Goal: Transaction & Acquisition: Purchase product/service

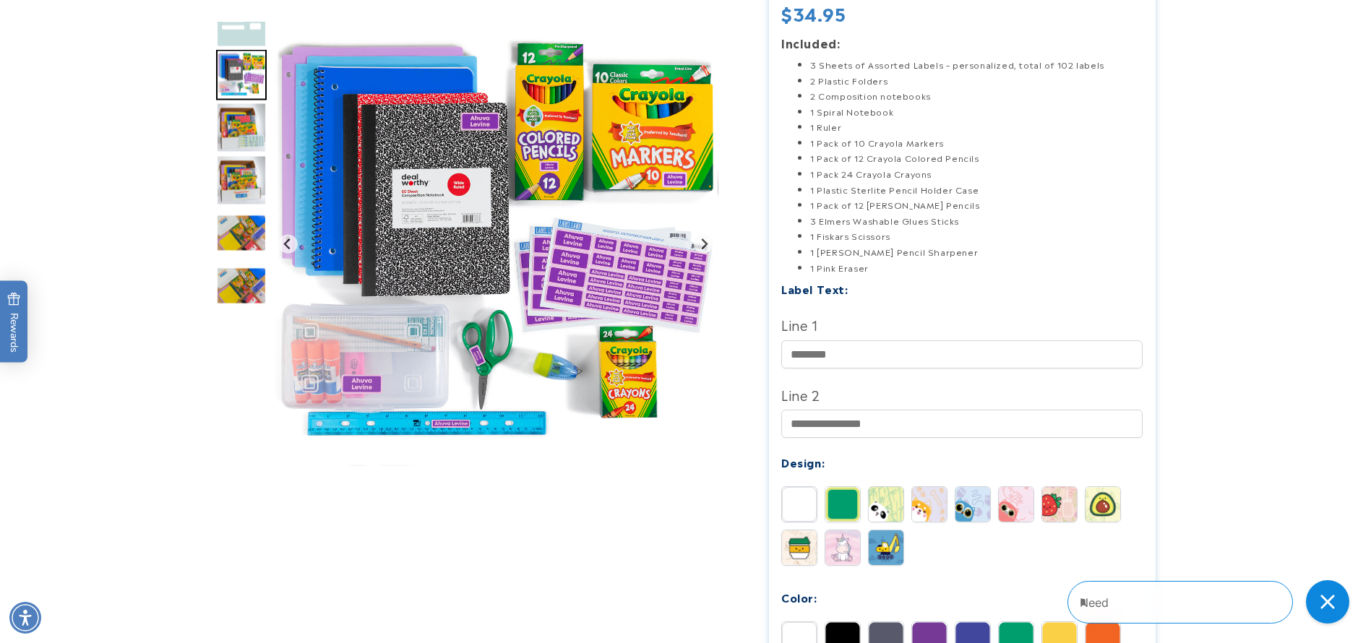
scroll to position [325, 0]
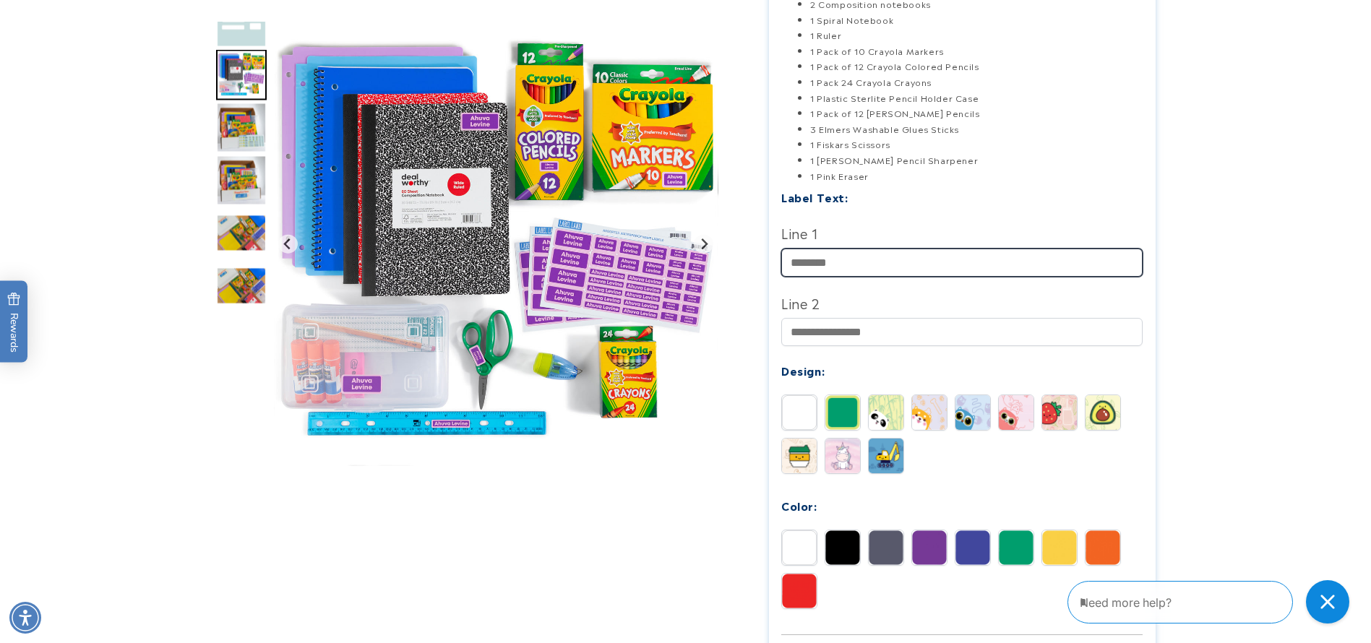
click at [845, 257] on input "Line 1" at bounding box center [961, 263] width 361 height 28
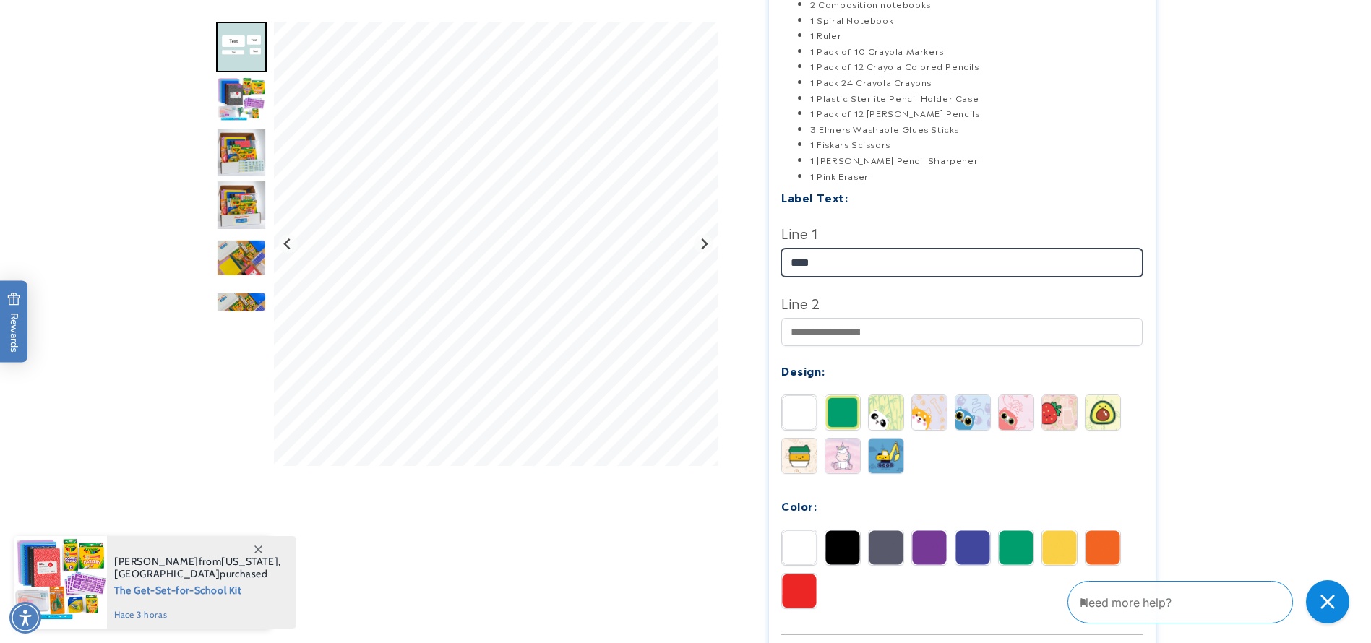
type input "****"
click at [831, 375] on div "Design:" at bounding box center [961, 371] width 361 height 20
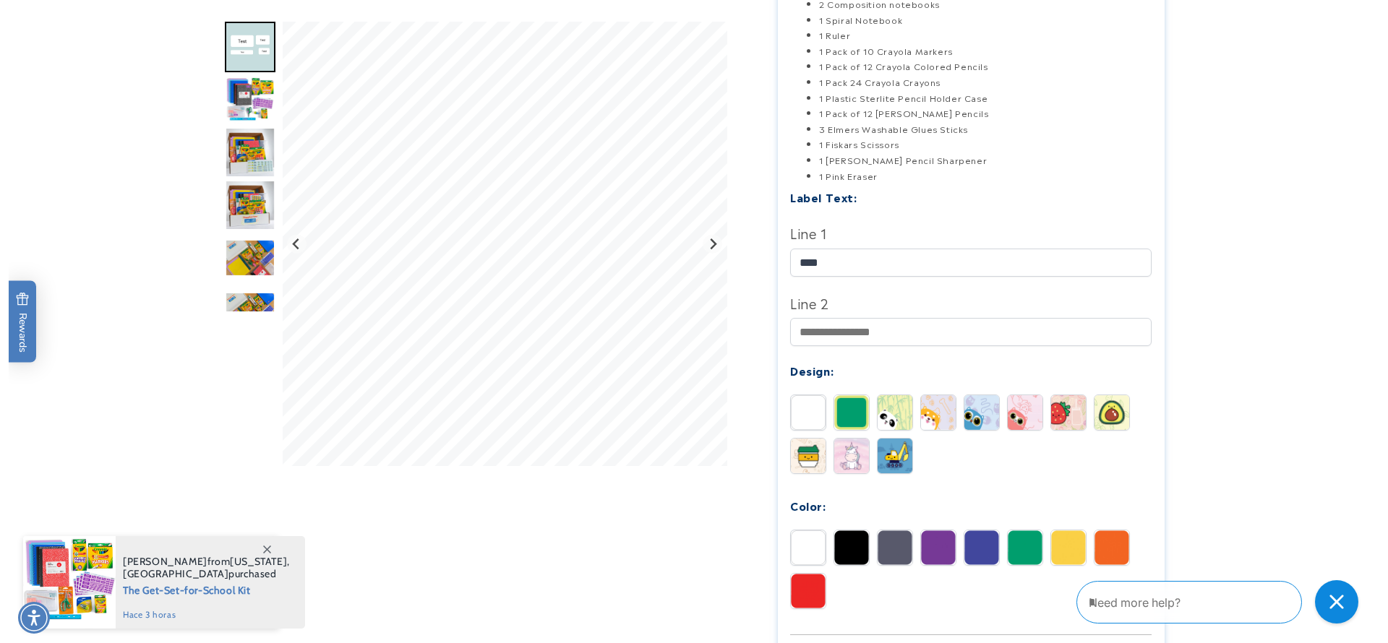
scroll to position [542, 0]
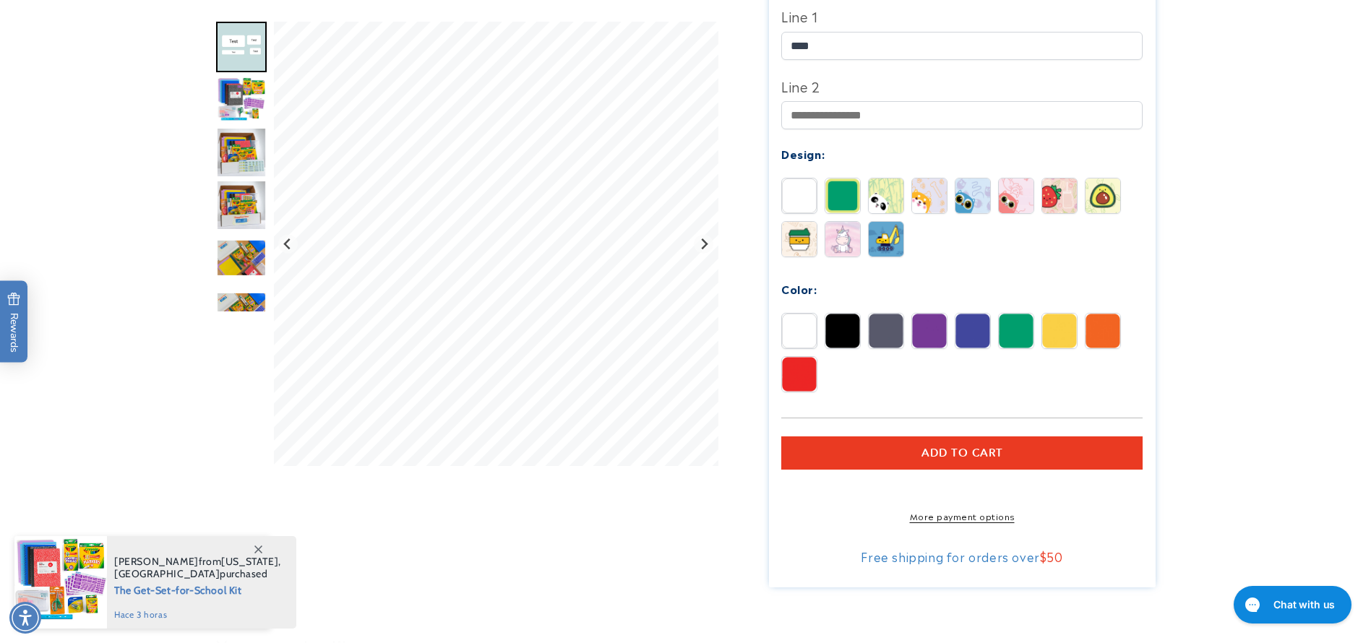
click at [953, 450] on span "Add to cart" at bounding box center [963, 453] width 82 height 13
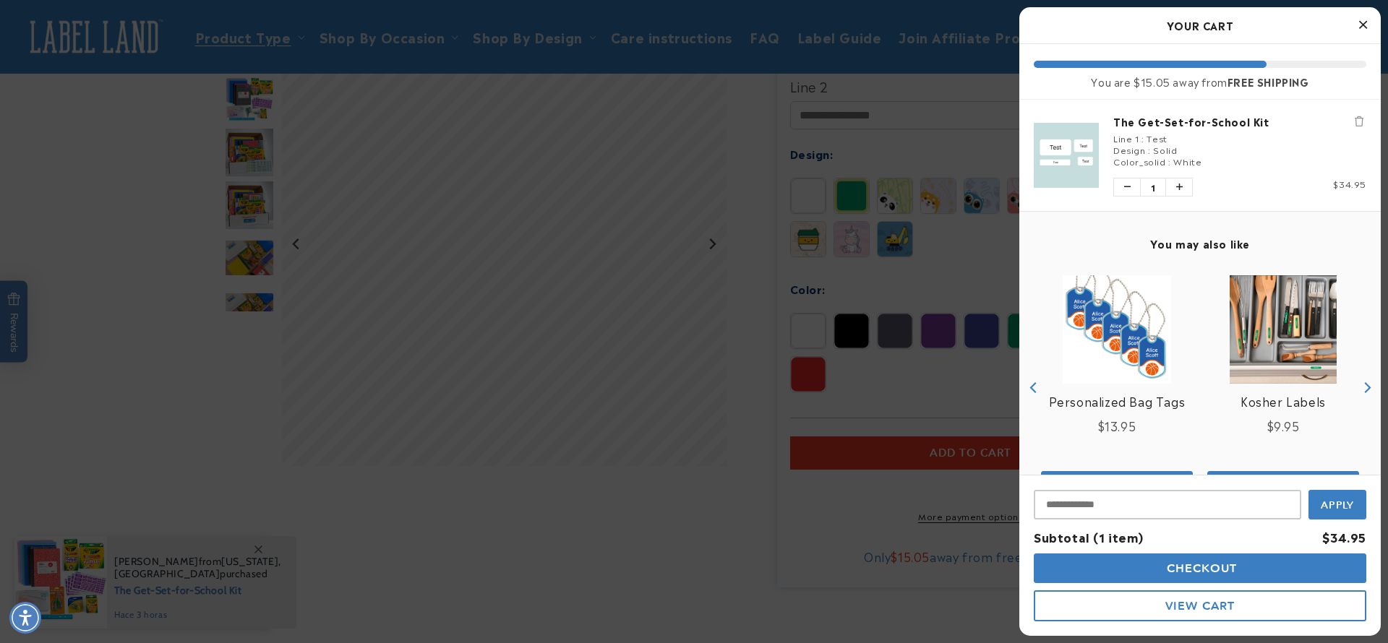
click at [1204, 608] on span "View Cart" at bounding box center [1199, 606] width 69 height 14
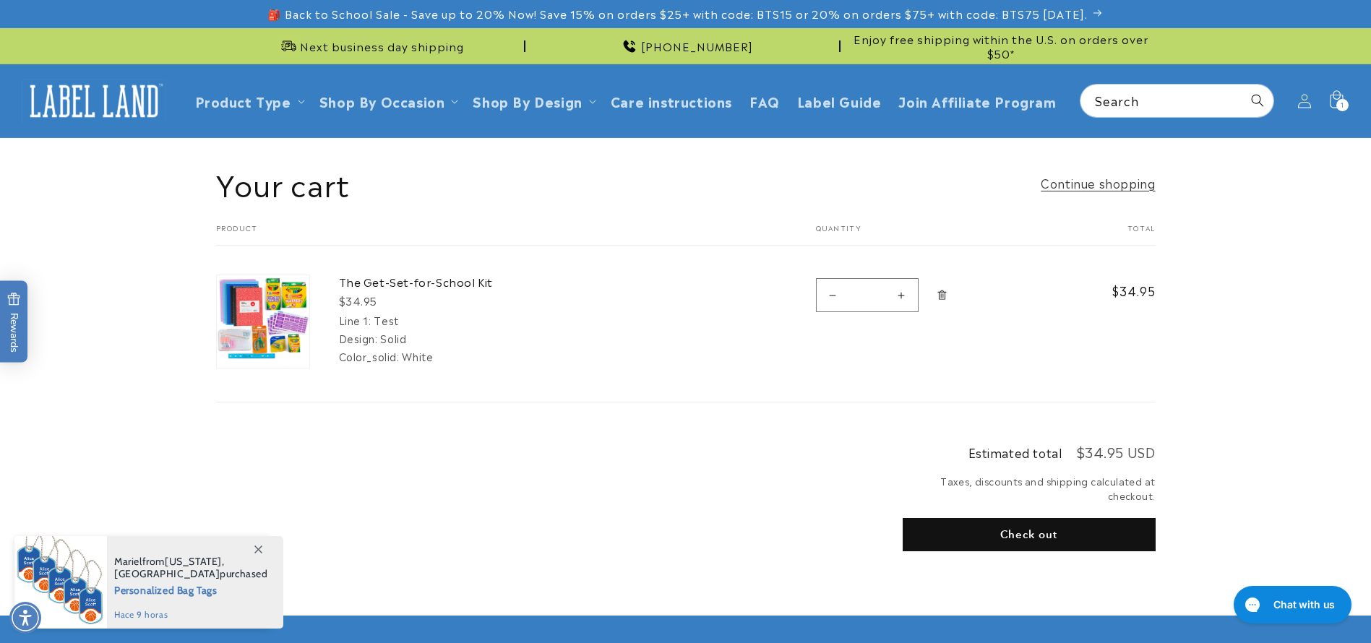
click at [1012, 530] on button "Check out" at bounding box center [1029, 534] width 253 height 33
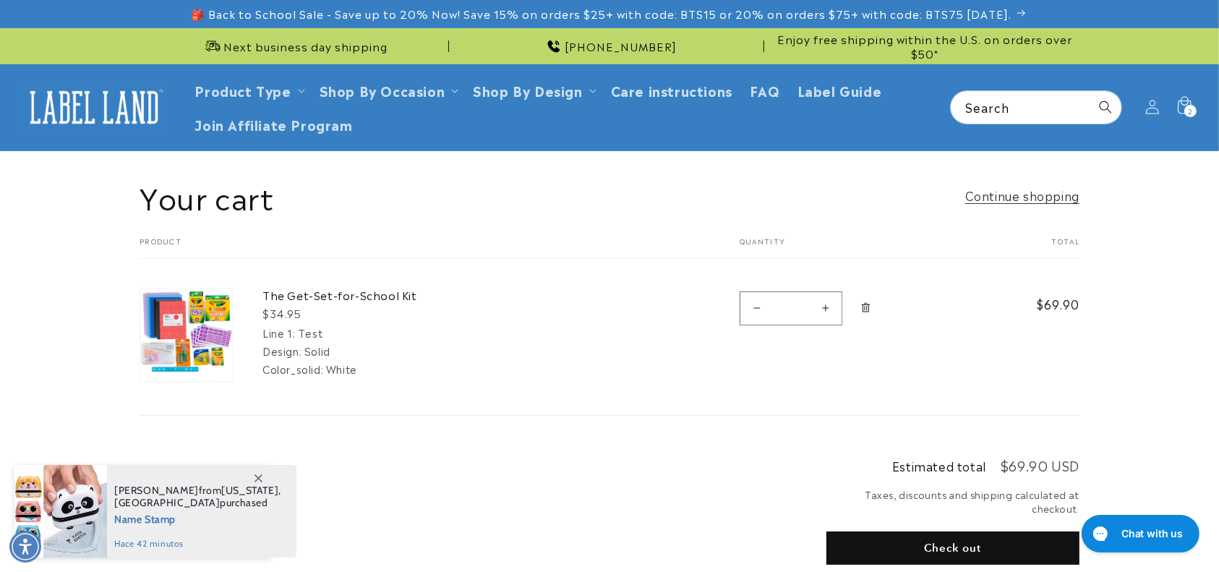
click at [956, 549] on button "Check out" at bounding box center [952, 547] width 253 height 33
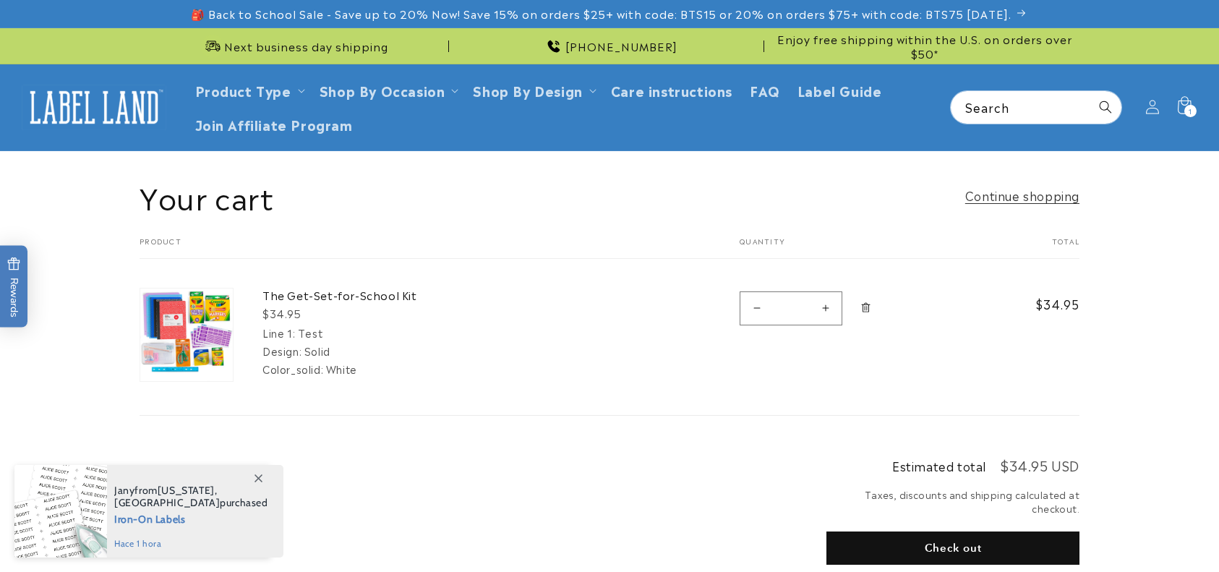
click at [826, 316] on button "Increase quantity for The Get-Set-for-School Kit" at bounding box center [825, 308] width 33 height 34
type input "*"
click at [968, 546] on button "Check out" at bounding box center [952, 547] width 253 height 33
click at [824, 307] on button "Increase quantity for The Get-Set-for-School Kit" at bounding box center [825, 308] width 33 height 34
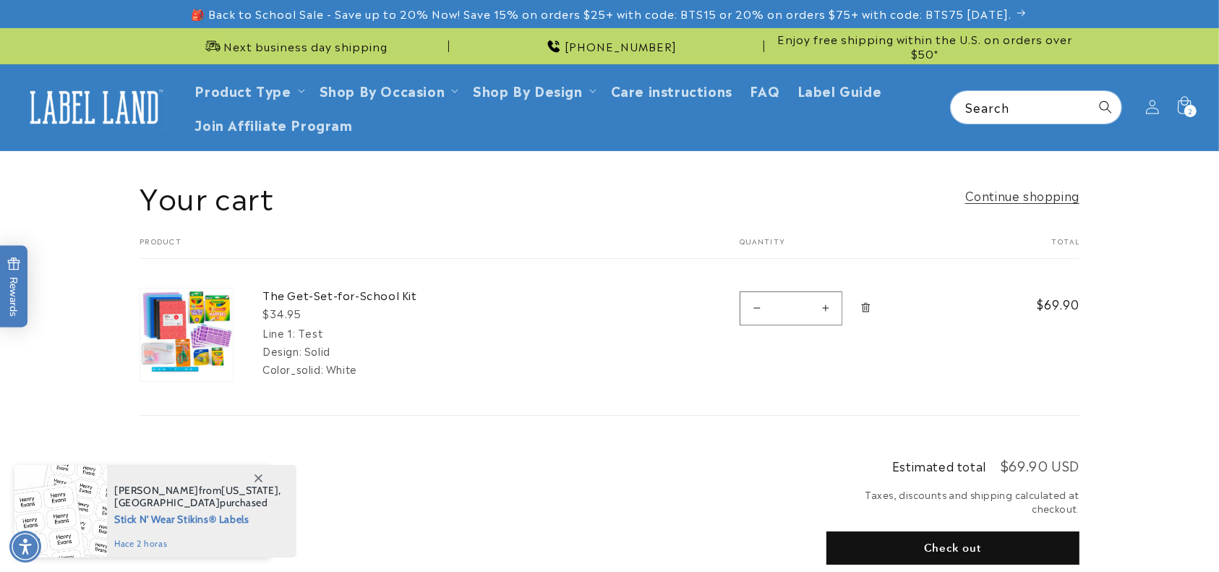
type input "*"
click at [966, 541] on button "Check out" at bounding box center [952, 547] width 253 height 33
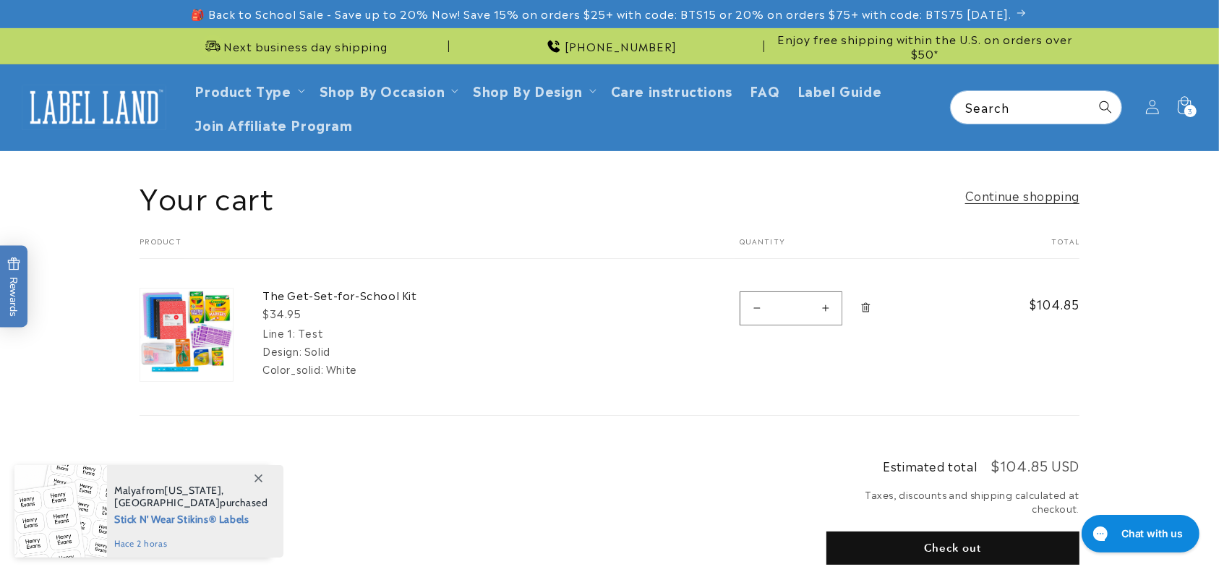
click at [756, 311] on button "Decrease quantity for The Get-Set-for-School Kit" at bounding box center [756, 308] width 33 height 34
type input "*"
click at [756, 311] on button "Decrease quantity for The Get-Set-for-School Kit" at bounding box center [756, 308] width 33 height 34
type input "*"
click at [937, 547] on button "Check out" at bounding box center [952, 547] width 253 height 33
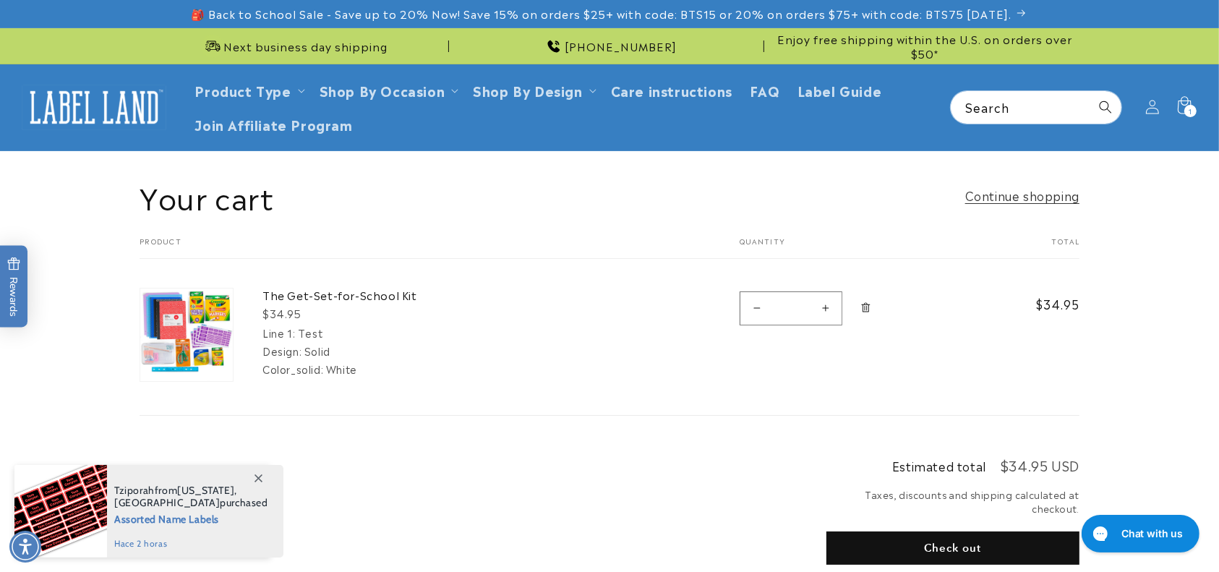
click at [828, 312] on button "Increase quantity for The Get-Set-for-School Kit" at bounding box center [825, 308] width 33 height 34
type input "*"
click at [947, 540] on button "Check out" at bounding box center [952, 547] width 253 height 33
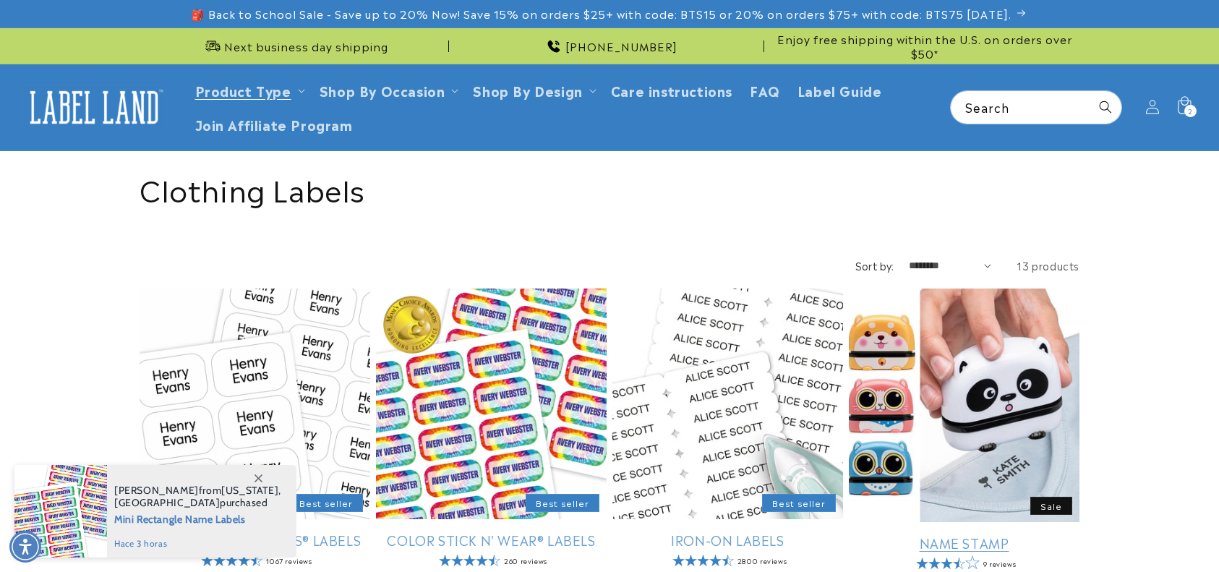
click at [968, 534] on link "Name Stamp" at bounding box center [964, 542] width 231 height 17
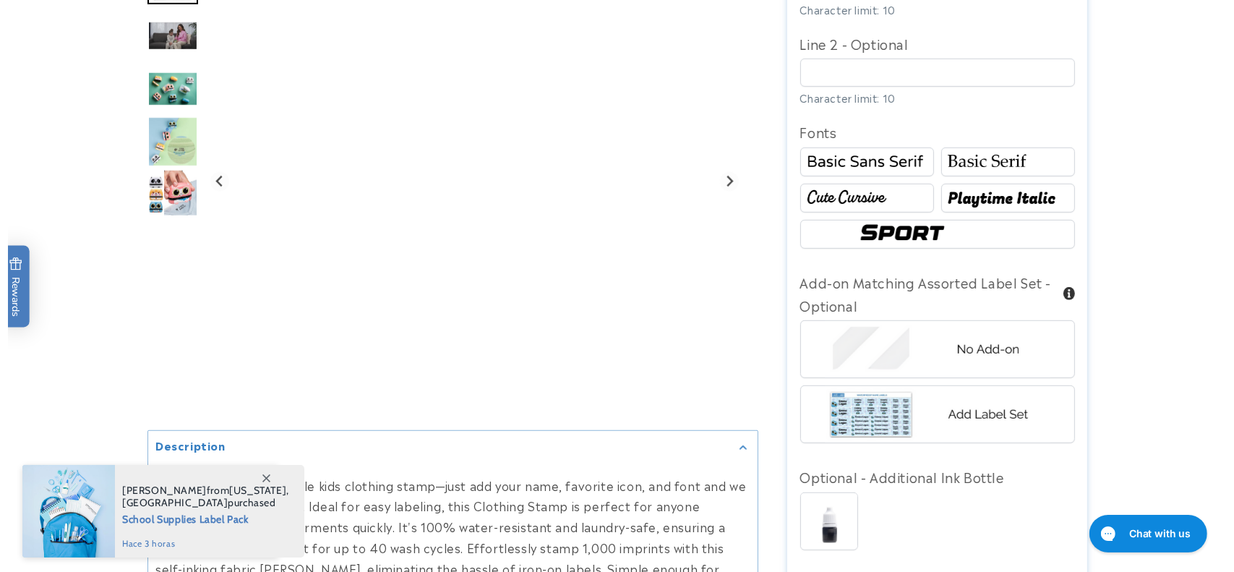
scroll to position [1060, 0]
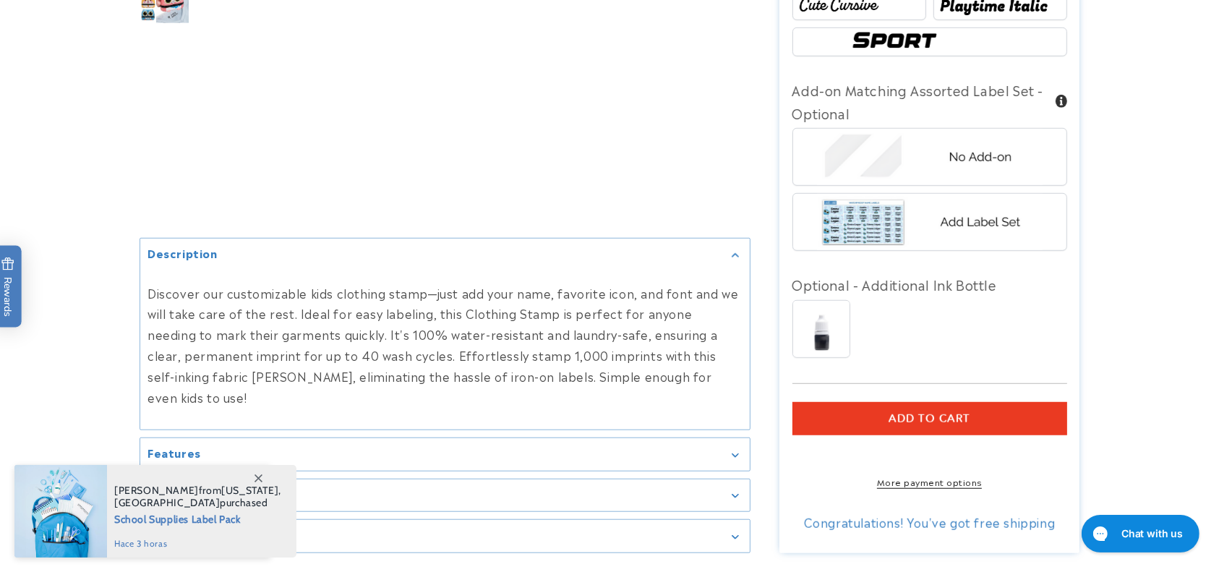
type input "****"
click at [950, 132] on img at bounding box center [930, 157] width 226 height 56
click at [960, 402] on button "Add to cart" at bounding box center [929, 418] width 275 height 33
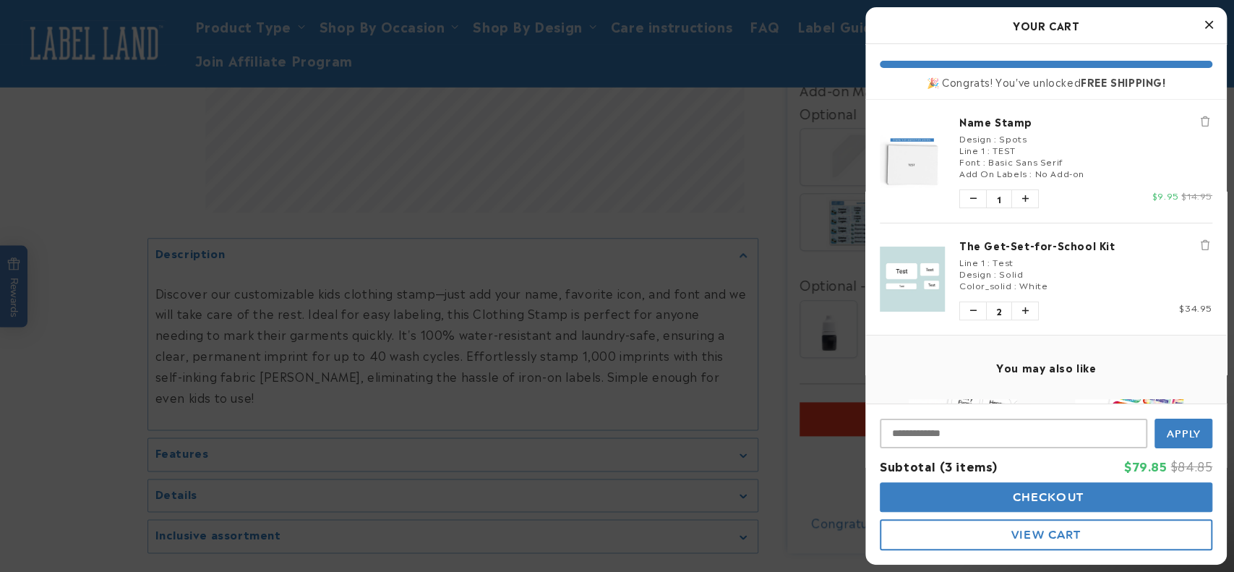
scroll to position [0, 0]
click at [1060, 540] on span "View Cart" at bounding box center [1045, 535] width 69 height 14
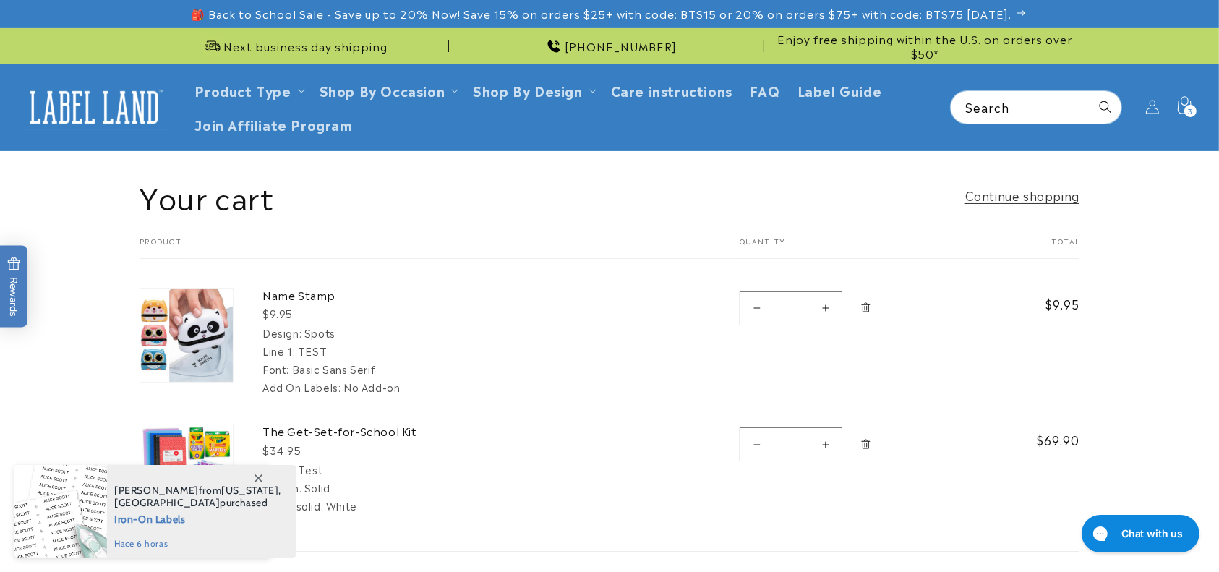
click at [755, 445] on button "Decrease quantity for The Get-Set-for-School Kit" at bounding box center [756, 444] width 33 height 34
type input "*"
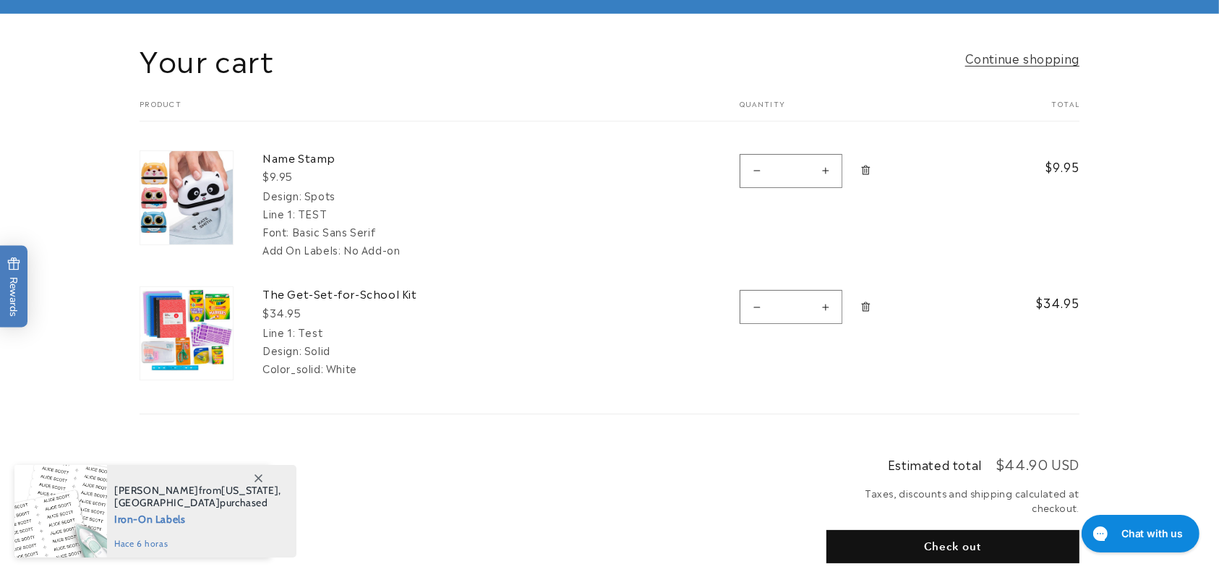
scroll to position [192, 0]
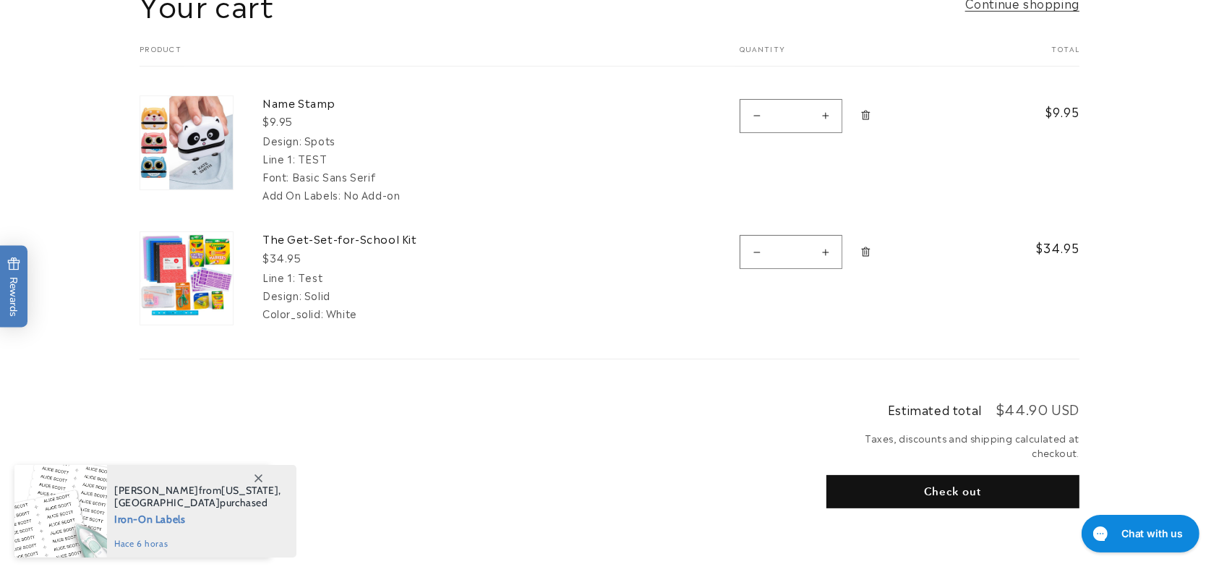
click at [948, 484] on button "Check out" at bounding box center [952, 491] width 253 height 33
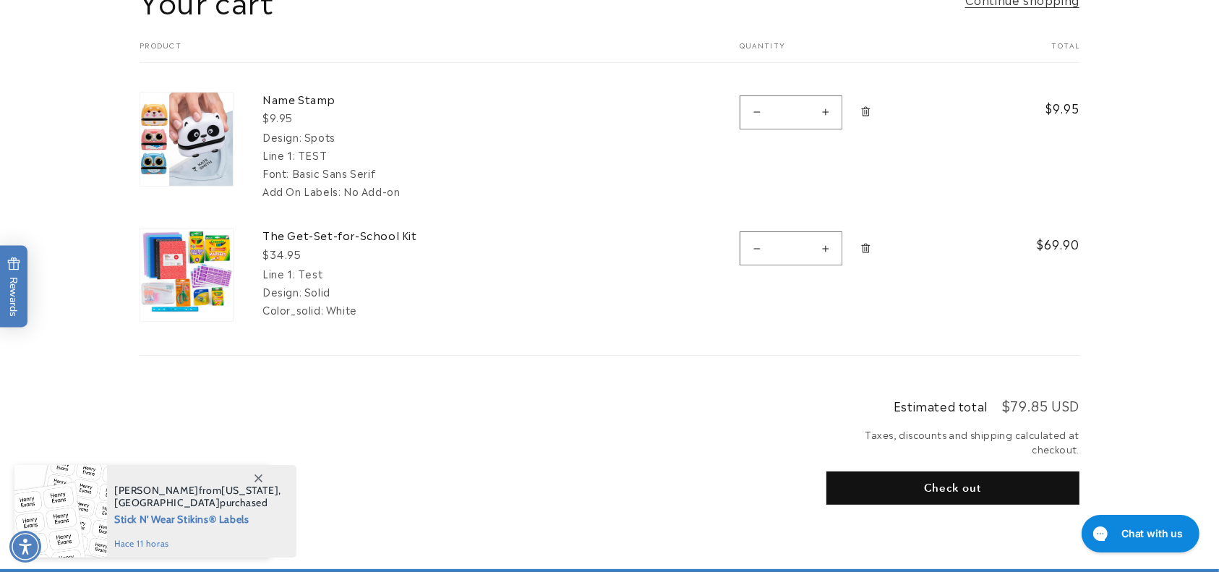
click at [867, 254] on span "Remove The Get-Set-for-School Kit" at bounding box center [866, 248] width 14 height 14
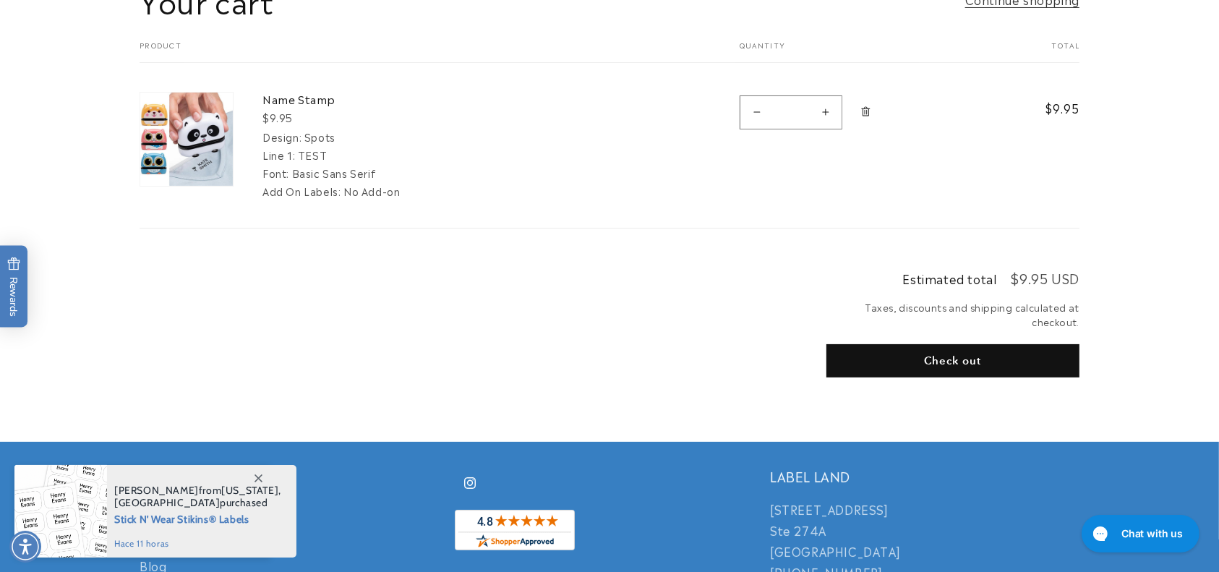
click at [904, 361] on button "Check out" at bounding box center [952, 360] width 253 height 33
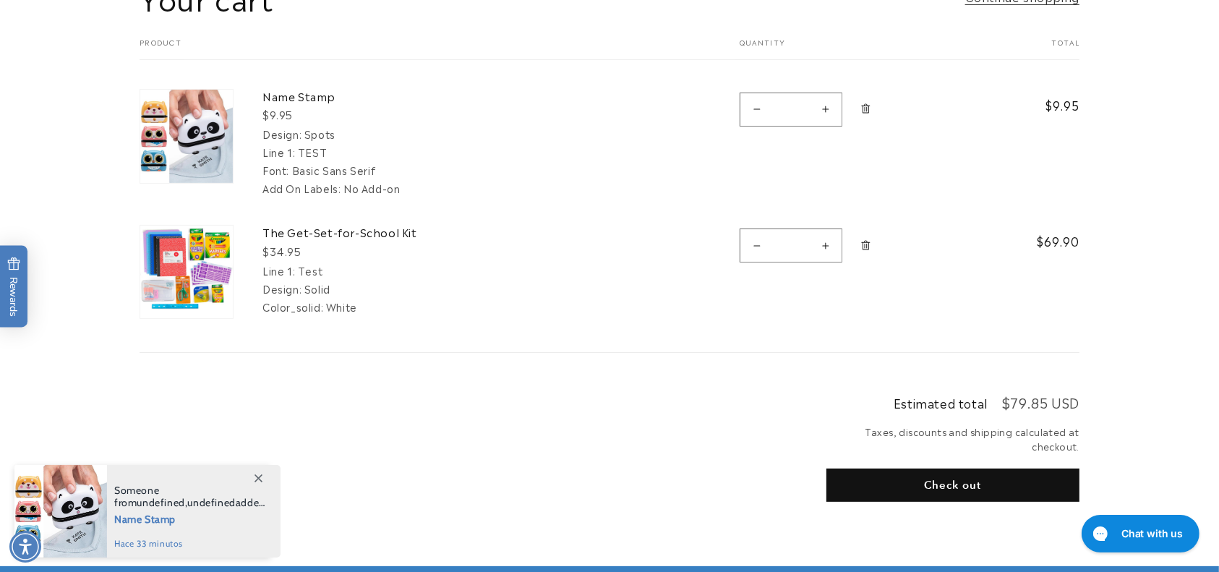
click at [753, 248] on button "Decrease quantity for The Get-Set-for-School Kit" at bounding box center [756, 245] width 33 height 34
type input "*"
drag, startPoint x: 797, startPoint y: 248, endPoint x: 758, endPoint y: 243, distance: 39.4
click at [758, 243] on quantity-input "Decrease quantity for The Get-Set-for-School Kit * Increase quantity for The Ge…" at bounding box center [791, 245] width 103 height 34
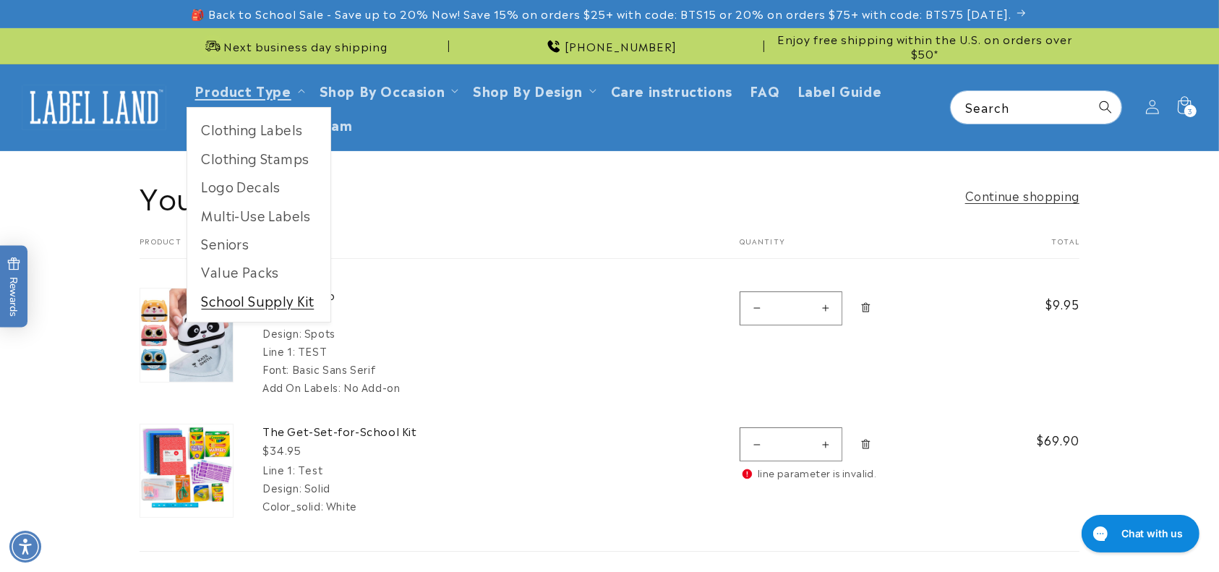
click at [267, 308] on link "School Supply Kit" at bounding box center [258, 300] width 143 height 28
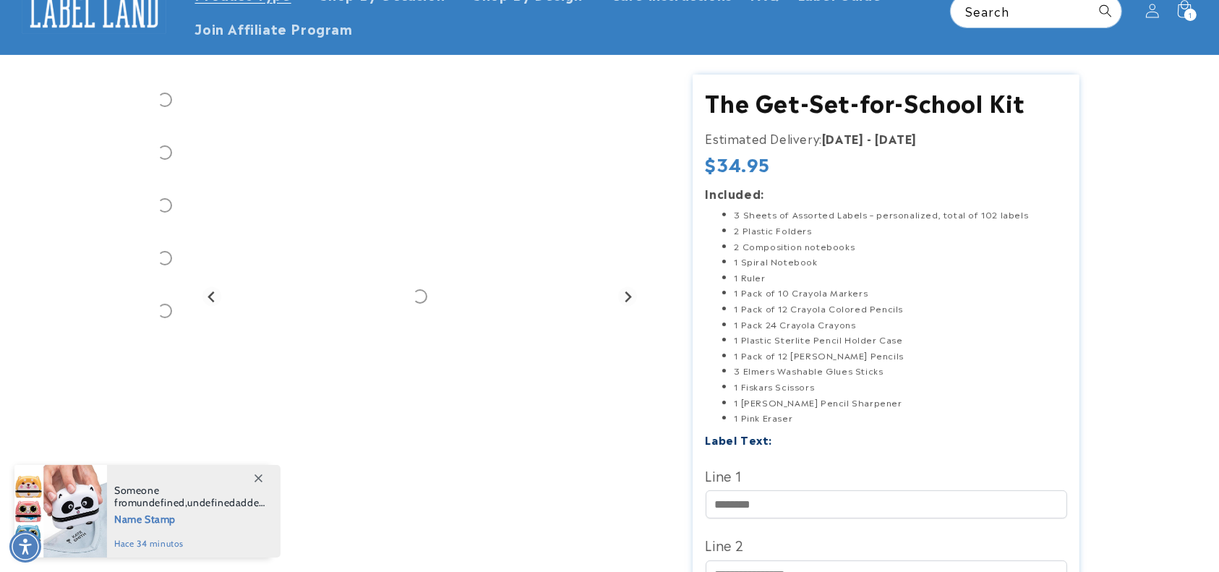
scroll to position [289, 0]
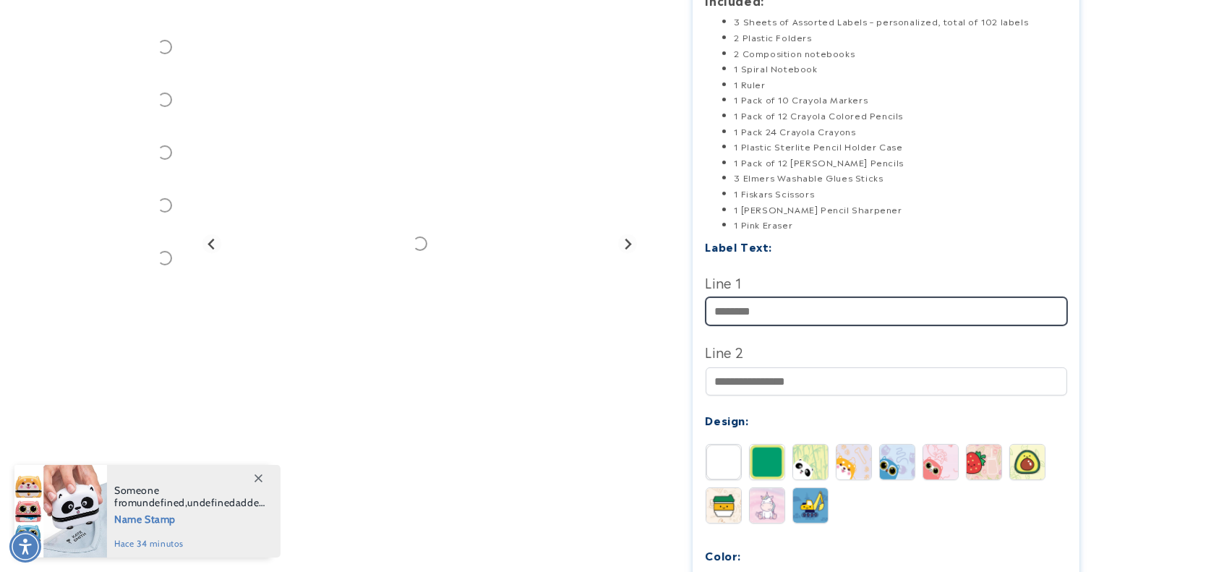
click at [766, 321] on input "Line 1" at bounding box center [886, 311] width 361 height 28
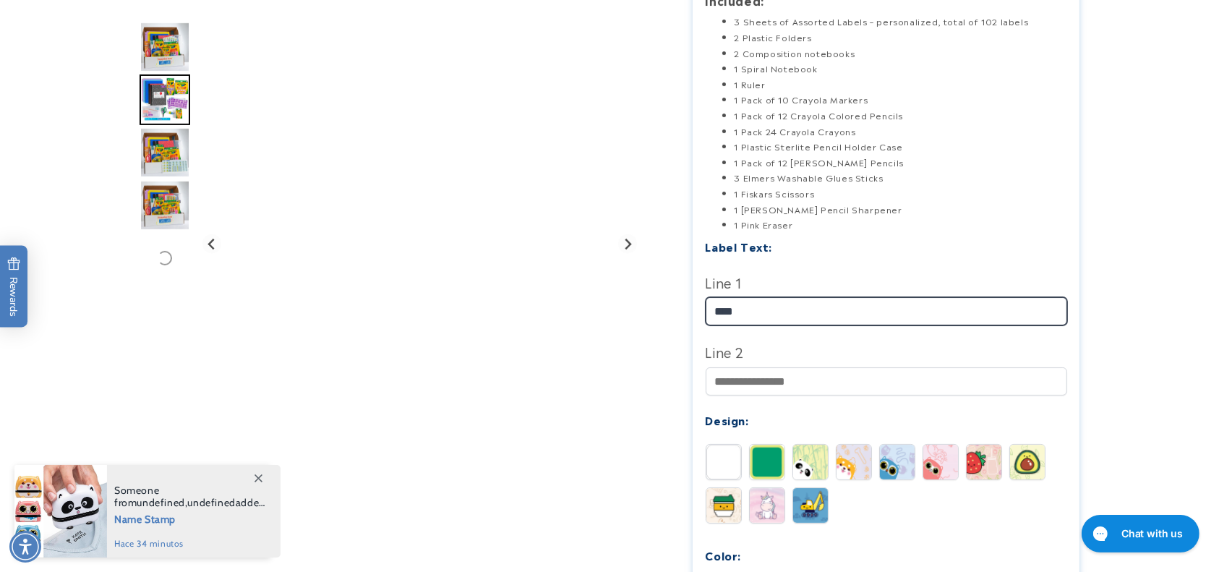
type input "****"
drag, startPoint x: 1165, startPoint y: 299, endPoint x: 933, endPoint y: 532, distance: 328.7
click at [1165, 299] on product-info at bounding box center [609, 361] width 1219 height 998
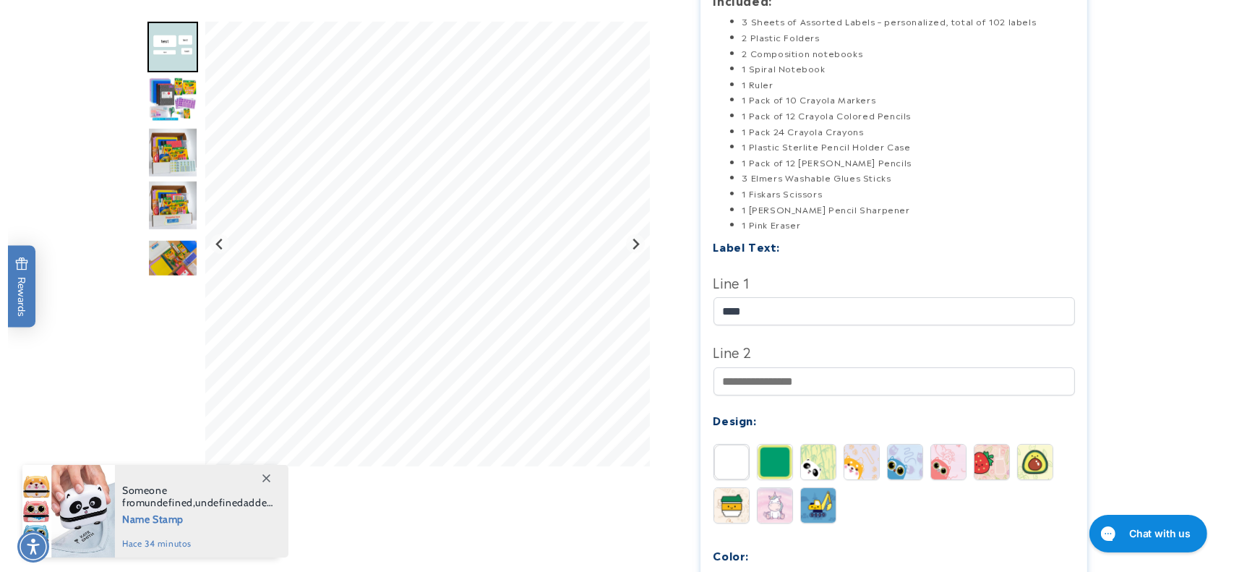
scroll to position [578, 0]
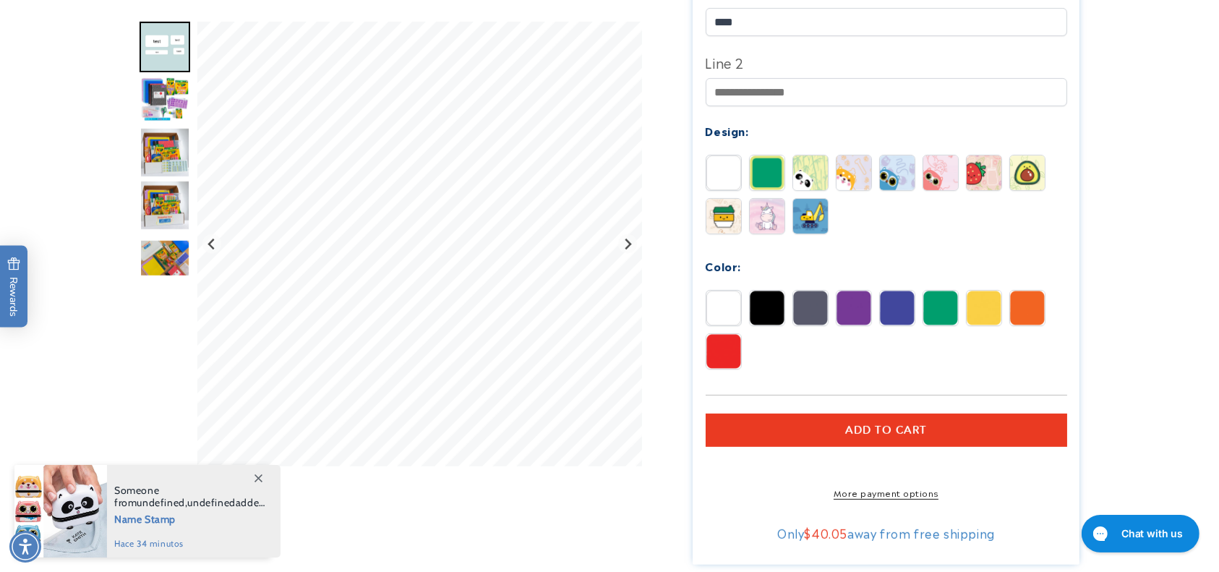
click at [859, 435] on span "Add to cart" at bounding box center [886, 430] width 82 height 13
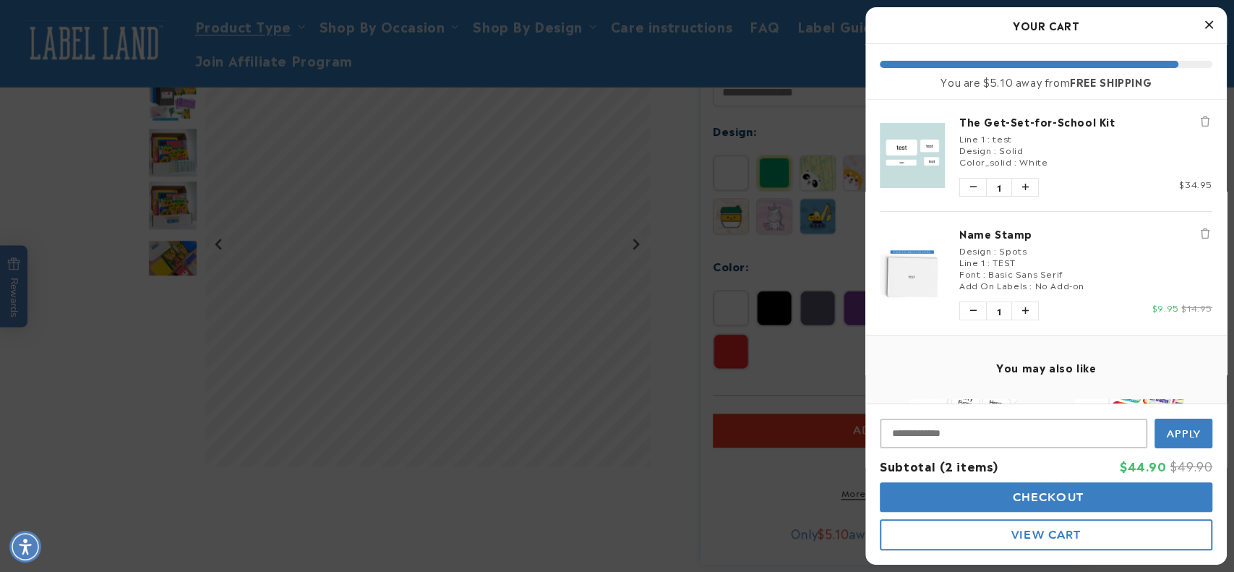
click at [1057, 505] on button "Checkout" at bounding box center [1046, 497] width 333 height 30
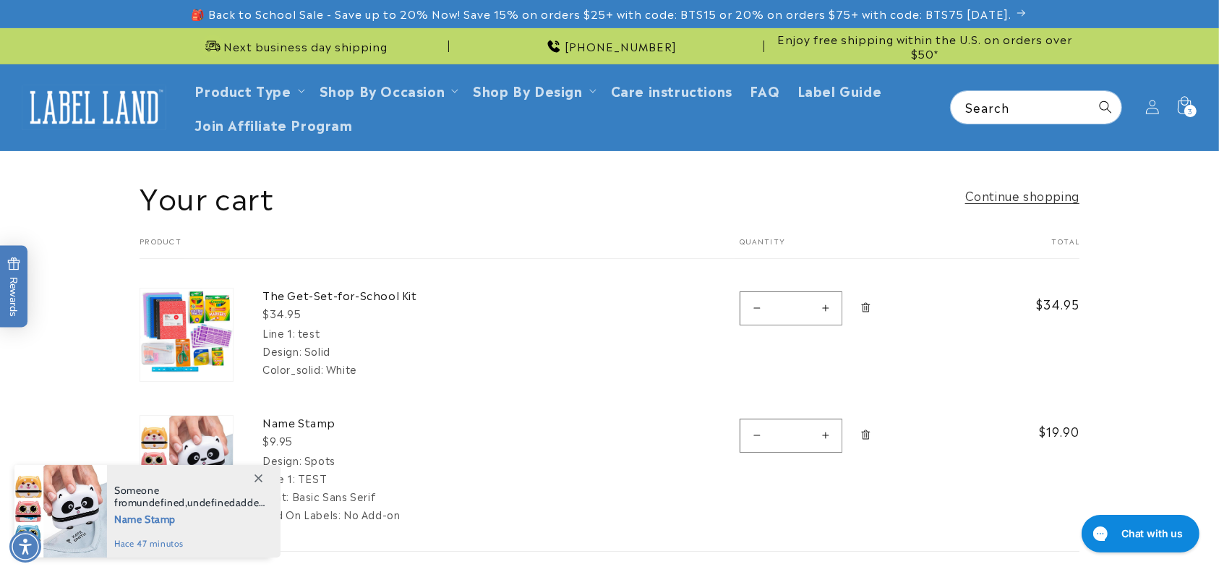
click at [828, 439] on button "Increase quantity for Name Stamp" at bounding box center [825, 436] width 33 height 34
type input "*"
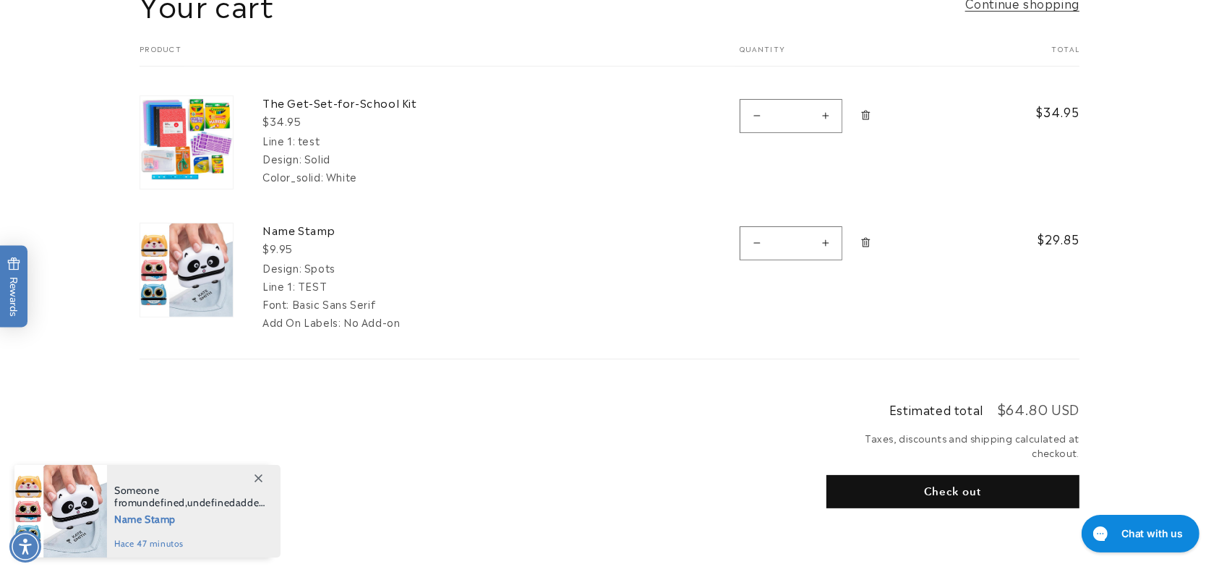
click at [971, 489] on button "Check out" at bounding box center [952, 491] width 253 height 33
